Goal: Information Seeking & Learning: Learn about a topic

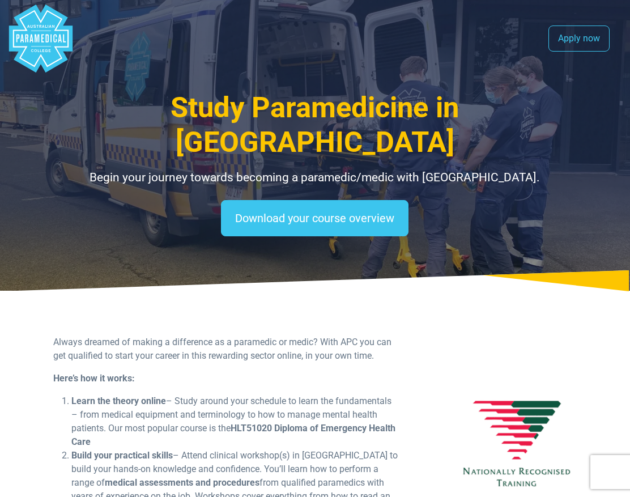
select select "**********"
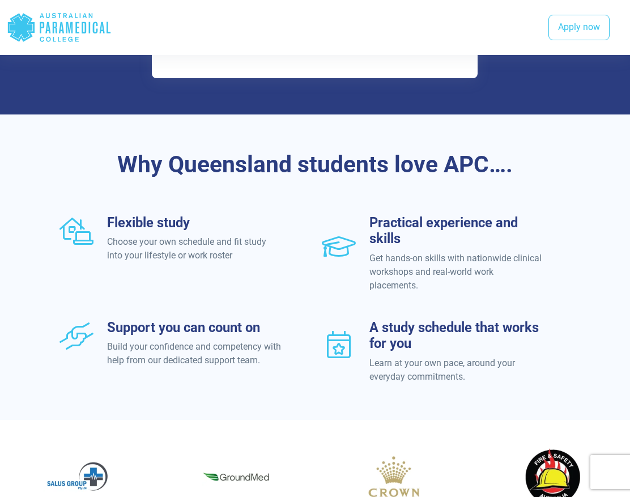
scroll to position [1416, 0]
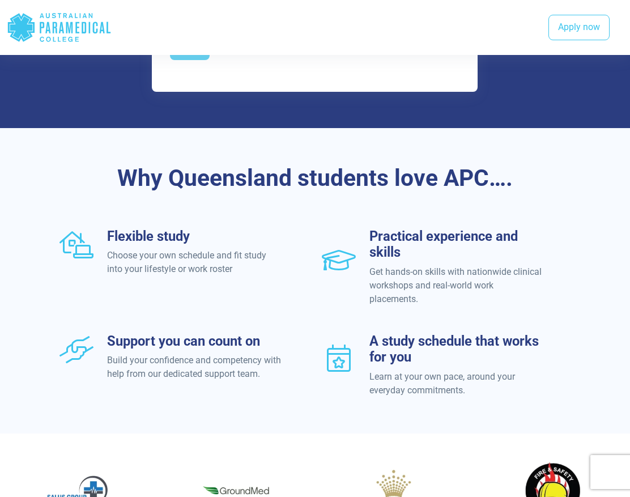
click at [61, 40] on icon ".logo-horizontal-c1{fill:#3CC5EE;} .logo-horizontal-c3{fill:#3CC5EE;} .logo-hor…" at bounding box center [59, 27] width 105 height 37
click at [61, 24] on icon "Australian Paramedical College" at bounding box center [61, 27] width 5 height 11
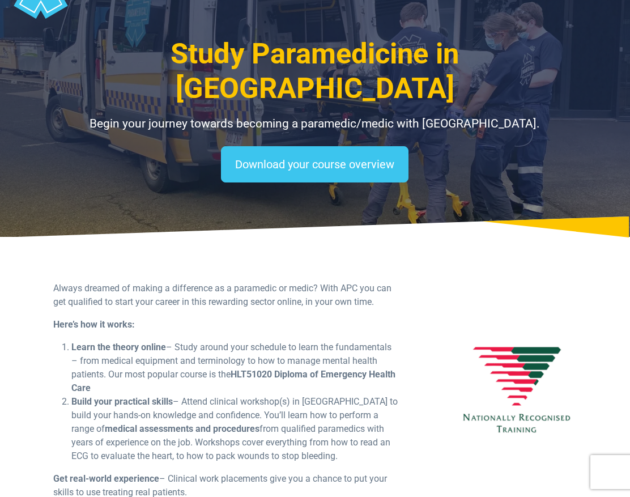
scroll to position [0, 0]
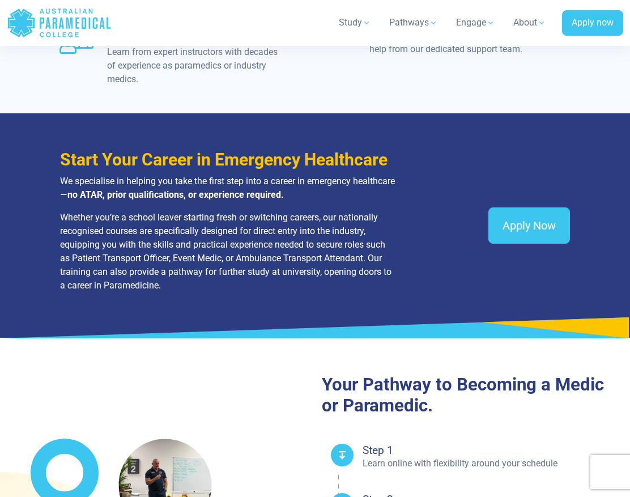
scroll to position [1586, 0]
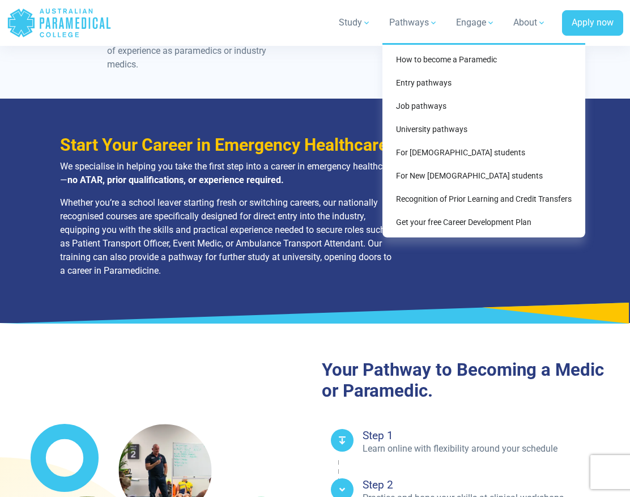
click at [430, 55] on div "How to become a Paramedic Entry pathways Entry pathways For school leavers Matu…" at bounding box center [483, 140] width 203 height 194
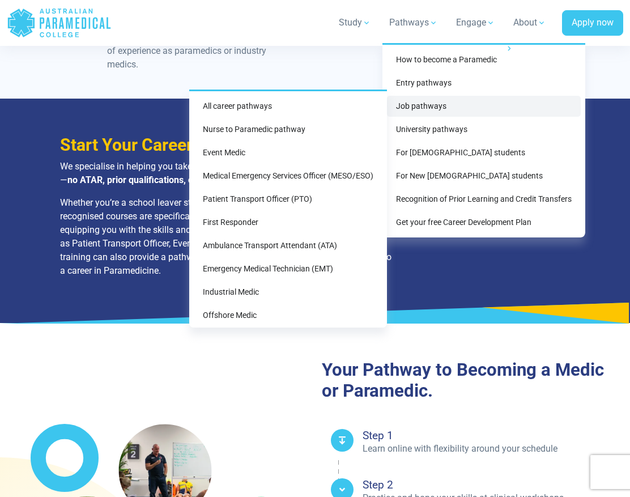
click at [425, 96] on link "Job pathways" at bounding box center [484, 106] width 194 height 21
click at [418, 104] on link "Job pathways" at bounding box center [484, 106] width 194 height 21
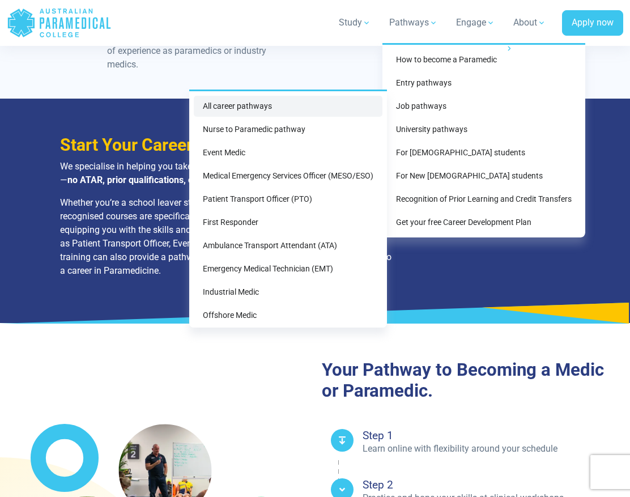
click at [245, 109] on link "All career pathways" at bounding box center [288, 106] width 189 height 21
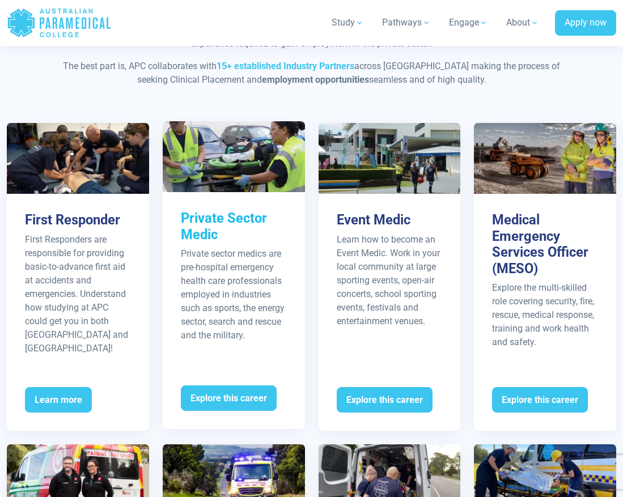
scroll to position [1150, 0]
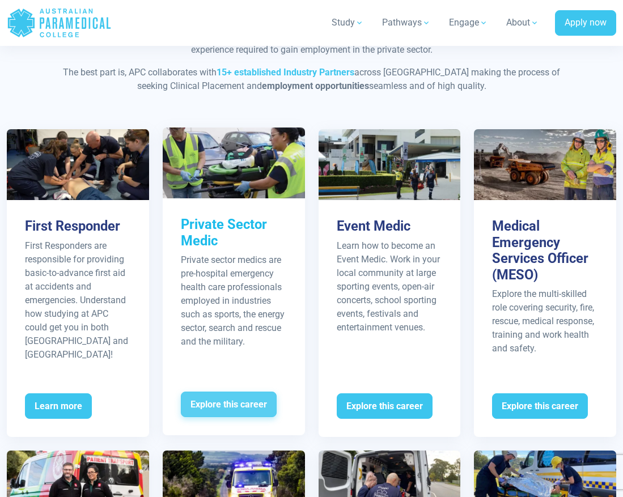
click at [232, 413] on span "Explore this career" at bounding box center [229, 404] width 96 height 26
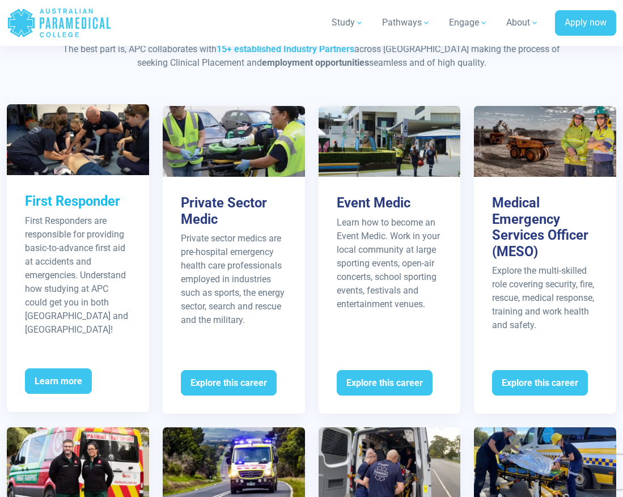
scroll to position [1168, 0]
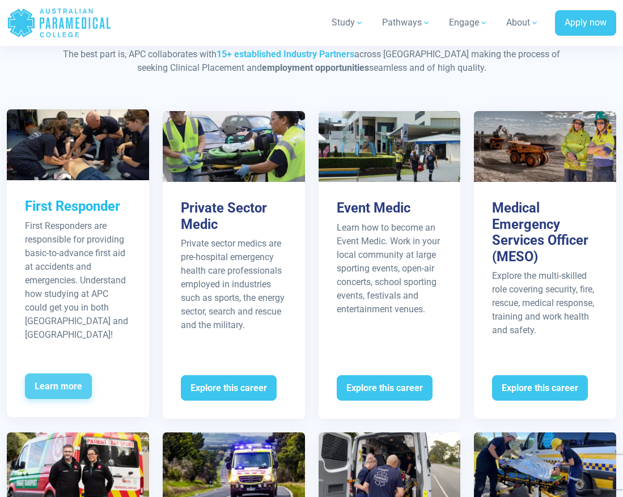
click at [59, 386] on span "Learn more" at bounding box center [58, 386] width 67 height 26
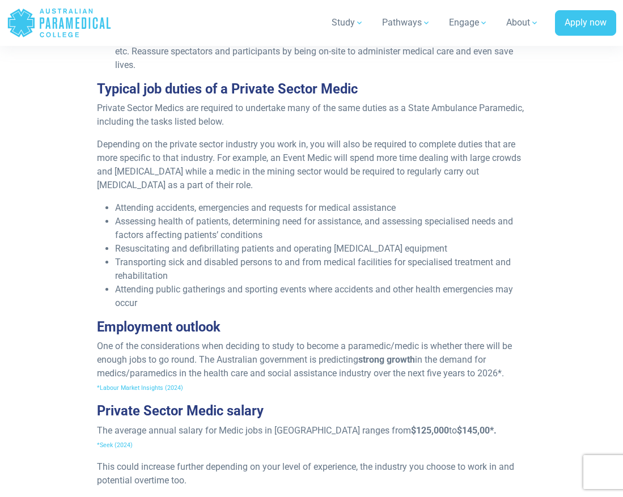
scroll to position [1133, 0]
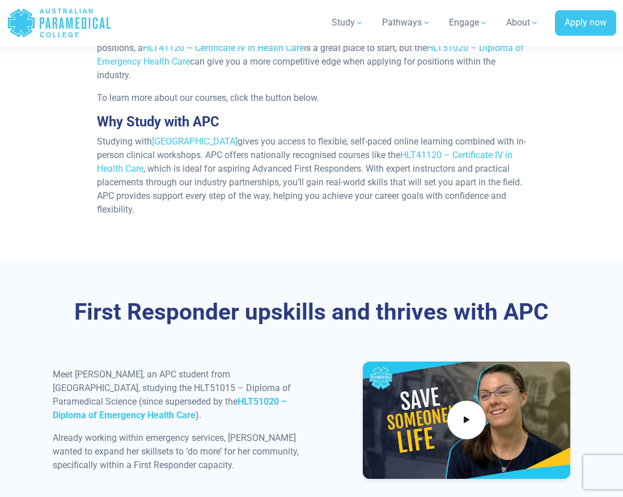
scroll to position [1246, 0]
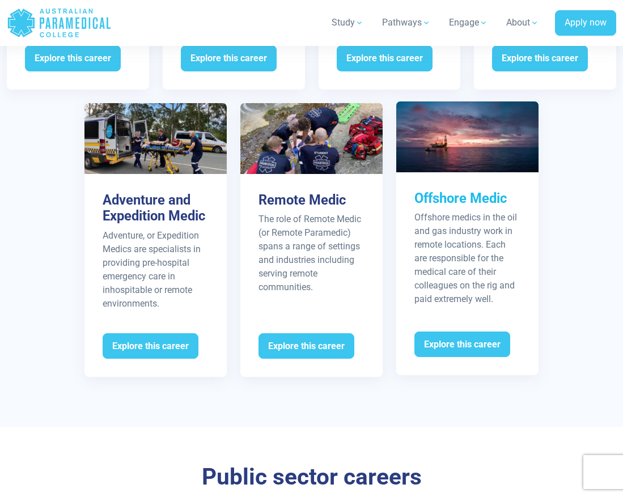
scroll to position [1848, 0]
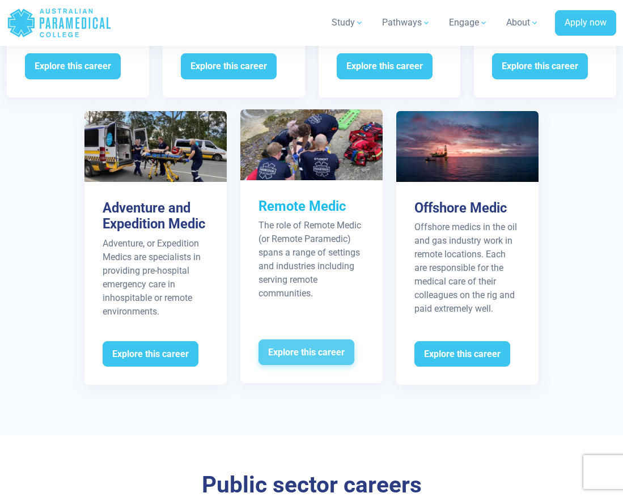
click at [326, 365] on span "Explore this career" at bounding box center [306, 352] width 96 height 26
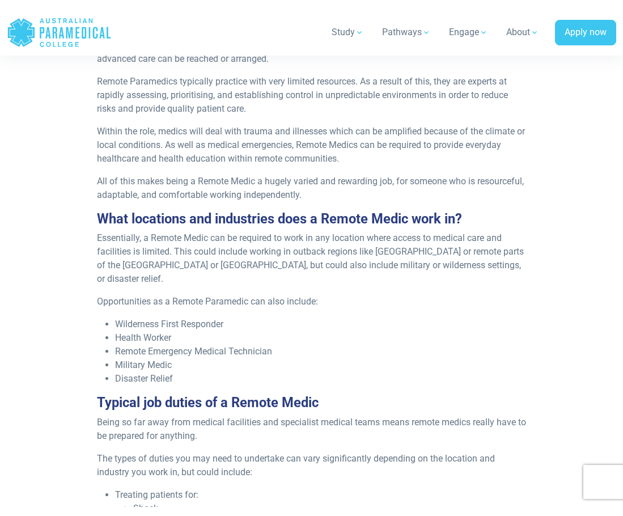
scroll to position [397, 0]
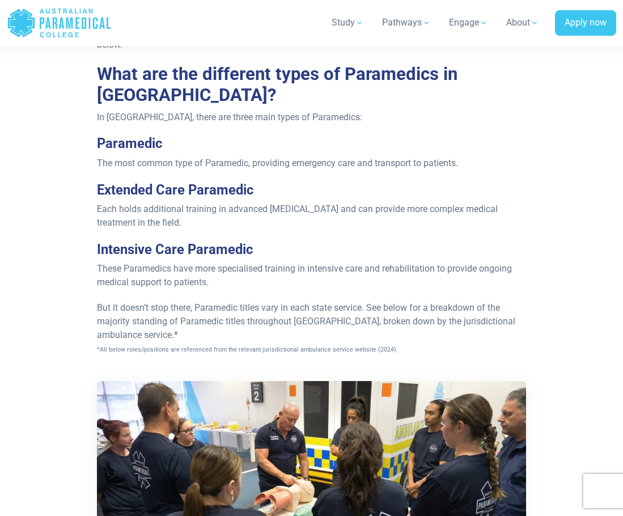
scroll to position [1157, 0]
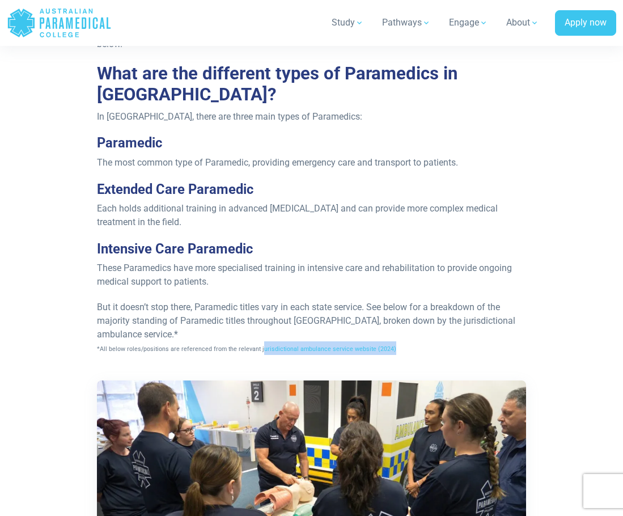
drag, startPoint x: 389, startPoint y: 347, endPoint x: 256, endPoint y: 344, distance: 133.2
click at [256, 344] on p "But it doesn’t stop there, Paramedic titles vary in each state service. See bel…" at bounding box center [311, 327] width 429 height 54
click at [265, 350] on span "*All below roles/positions are referenced from the relevant jurisdictional ambu…" at bounding box center [246, 348] width 299 height 7
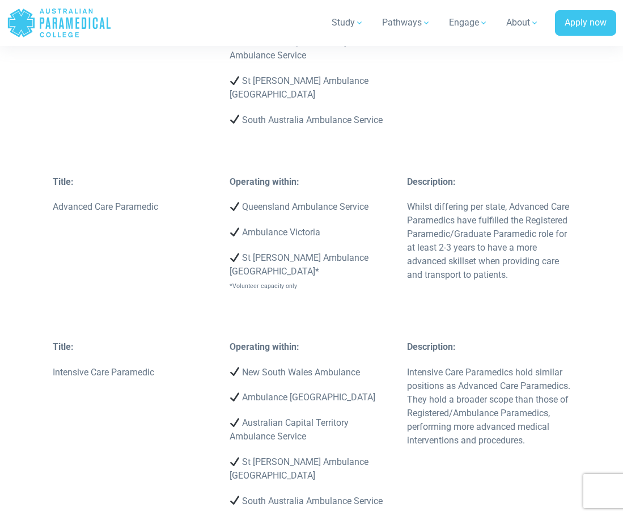
scroll to position [3026, 0]
